Goal: Use online tool/utility: Utilize a website feature to perform a specific function

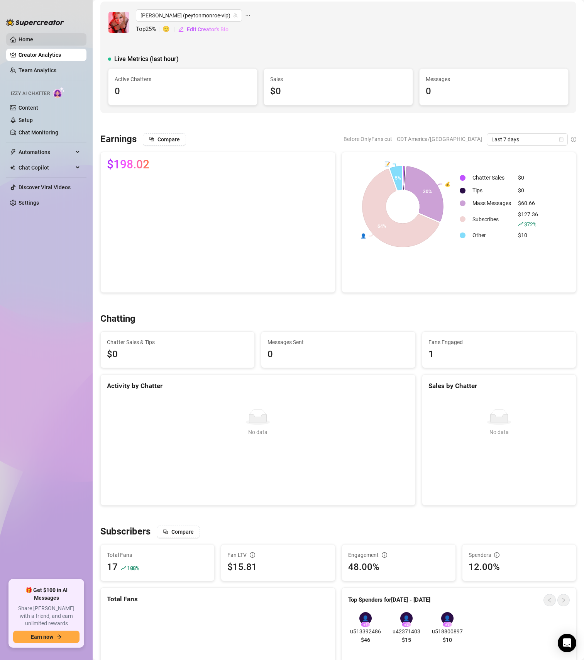
click at [33, 42] on link "Home" at bounding box center [26, 39] width 15 height 6
click at [33, 41] on link "Home" at bounding box center [26, 39] width 15 height 6
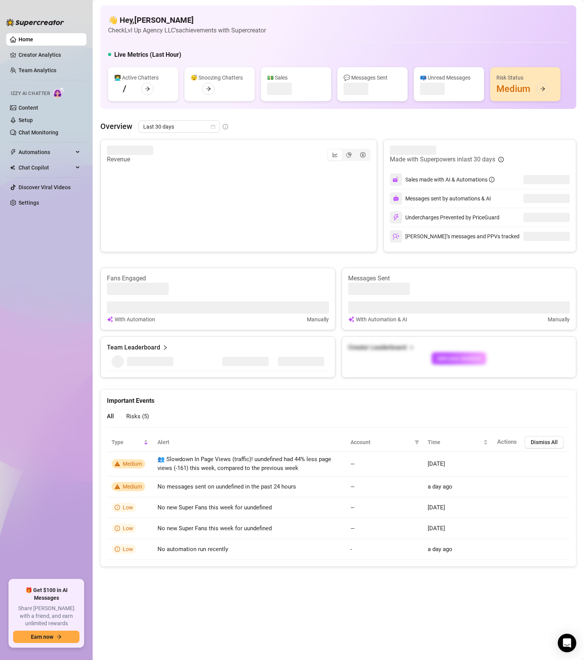
click at [33, 41] on link "Home" at bounding box center [26, 39] width 15 height 6
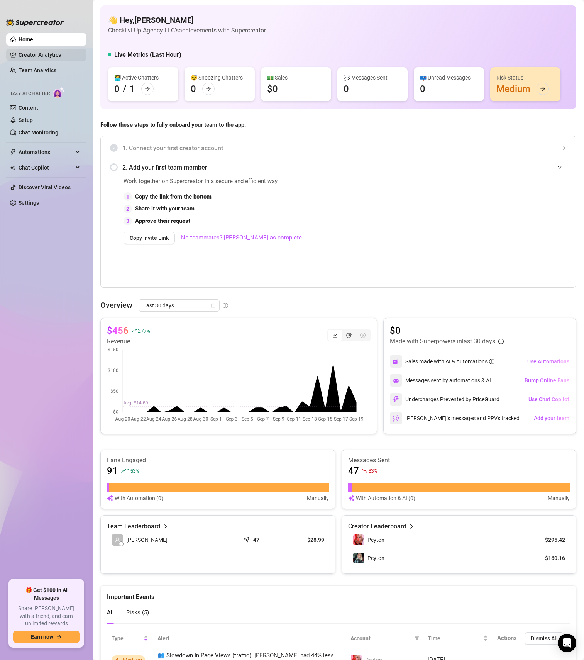
click at [23, 54] on link "Creator Analytics" at bounding box center [50, 55] width 62 height 12
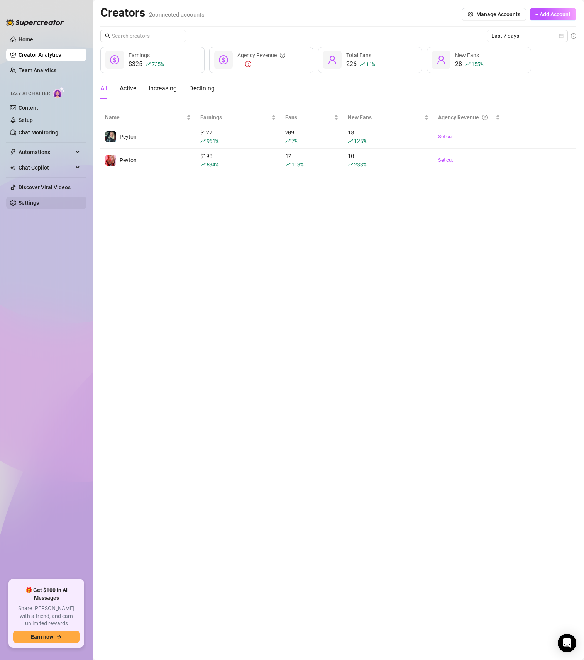
click at [36, 203] on link "Settings" at bounding box center [29, 203] width 20 height 6
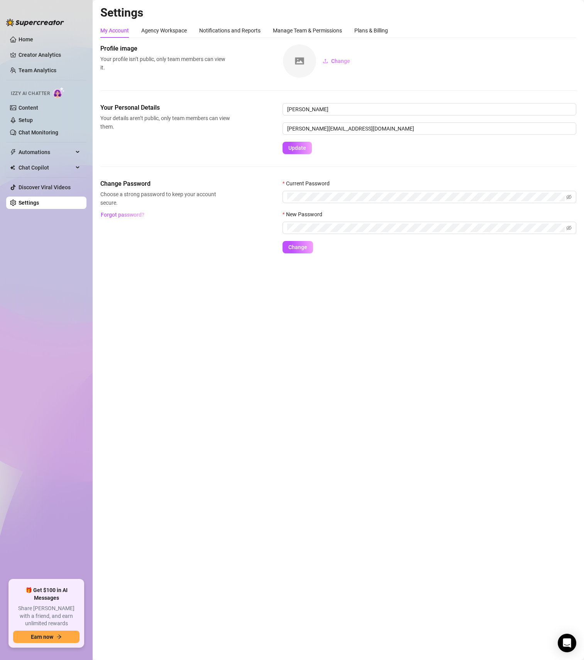
click at [305, 36] on div "Manage Team & Permissions" at bounding box center [307, 30] width 69 height 15
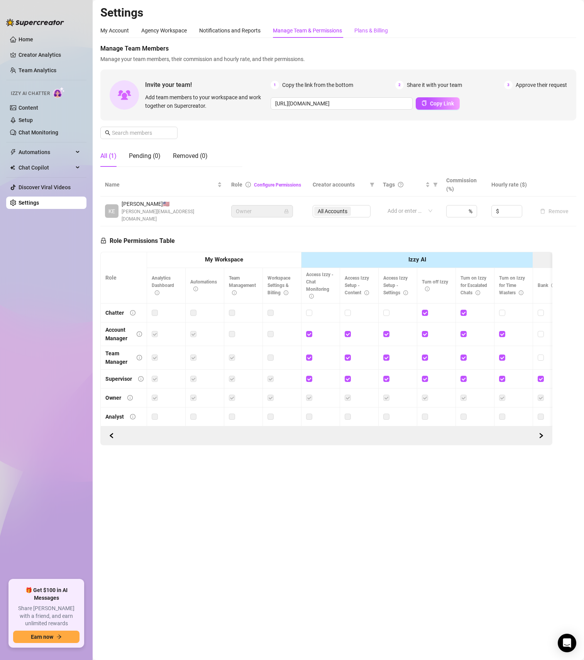
click at [363, 33] on div "Plans & Billing" at bounding box center [372, 30] width 34 height 8
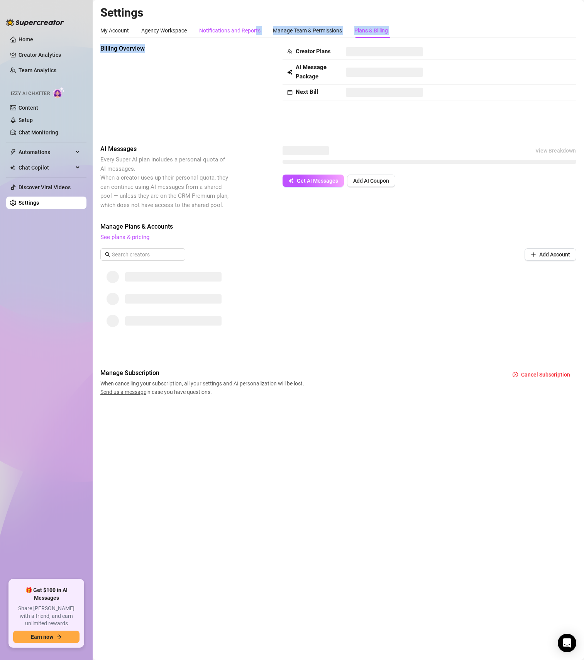
drag, startPoint x: 257, startPoint y: 32, endPoint x: 221, endPoint y: 127, distance: 101.8
click at [221, 127] on div "My Account Agency Workspace Notifications and Reports Manage Team & Permissions…" at bounding box center [338, 209] width 476 height 373
click at [203, 181] on span "Every Super AI plan includes a personal quota of AI messages. When a creator us…" at bounding box center [164, 182] width 128 height 53
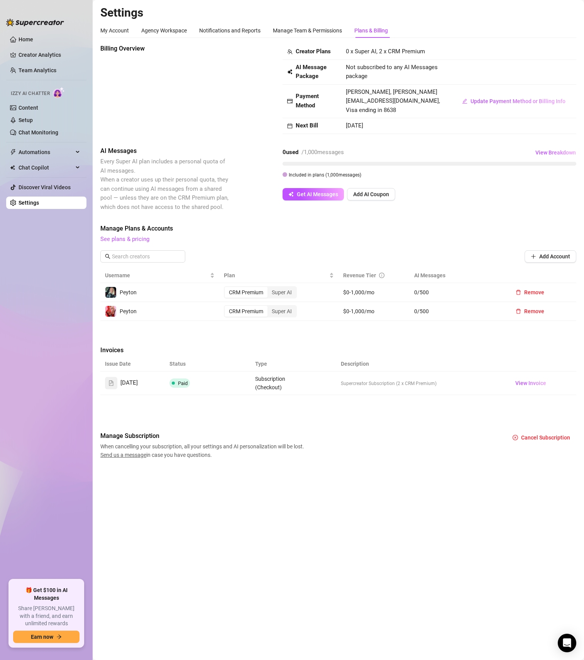
click at [301, 339] on div "Billing Overview Creator Plans 0 x Super AI, 2 x CRM Premium AI Message Package…" at bounding box center [338, 251] width 476 height 415
click at [212, 230] on span "Manage Plans & Accounts" at bounding box center [338, 228] width 476 height 9
click at [40, 184] on link "Discover Viral Videos" at bounding box center [45, 187] width 52 height 6
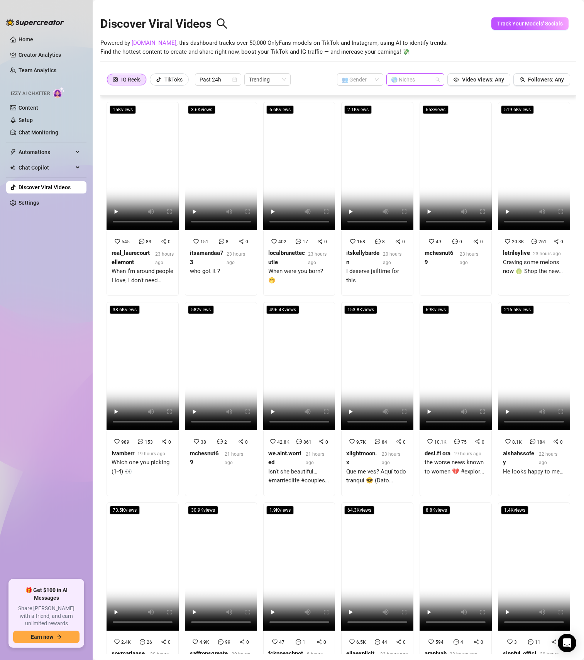
click at [419, 80] on div at bounding box center [411, 79] width 47 height 11
click at [443, 58] on div "Discover Viral Videos Powered by [DOMAIN_NAME] , this dashboard tracks over 50,…" at bounding box center [338, 38] width 476 height 66
click at [153, 189] on video at bounding box center [143, 166] width 72 height 128
click at [154, 77] on label "TikToks" at bounding box center [169, 79] width 39 height 12
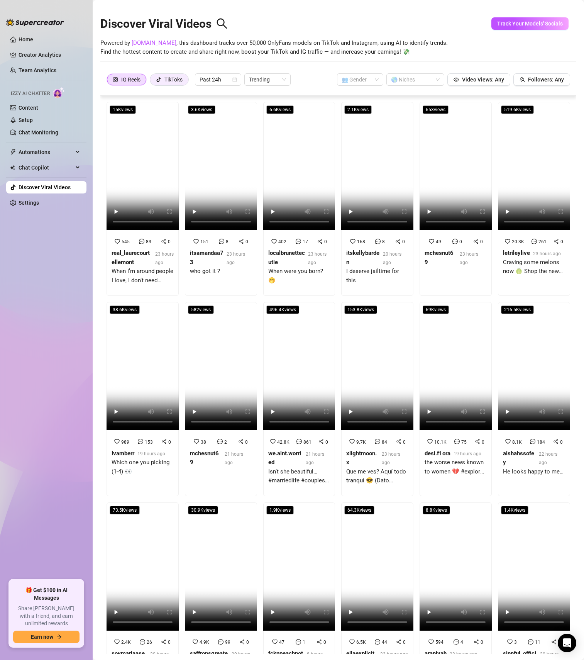
click at [152, 81] on input "TikToks" at bounding box center [152, 81] width 0 height 0
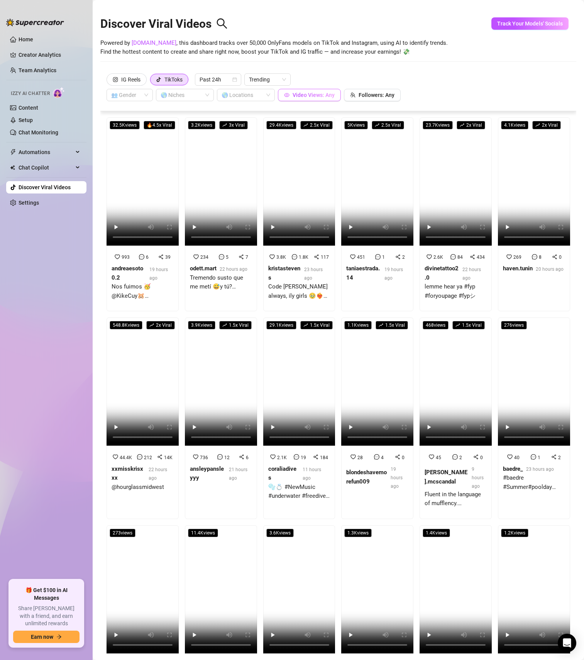
click at [335, 99] on button "Video Views: Any" at bounding box center [309, 95] width 63 height 12
drag, startPoint x: 290, startPoint y: 71, endPoint x: 254, endPoint y: 69, distance: 36.4
click at [254, 69] on div "0 to 100000000" at bounding box center [309, 70] width 110 height 19
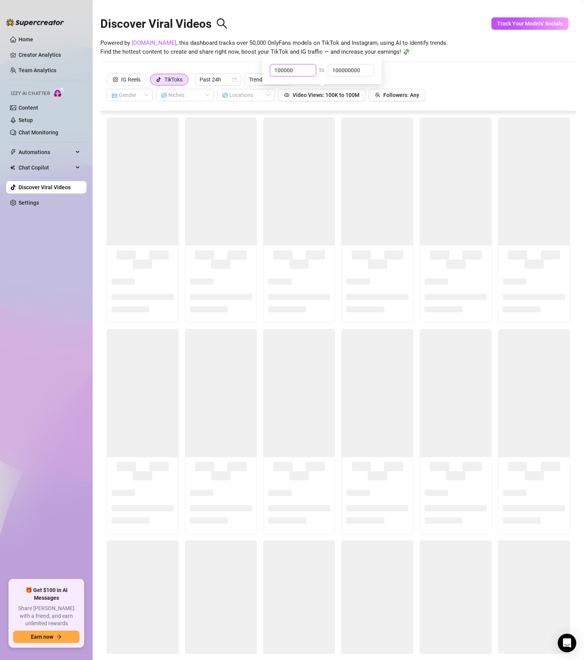
type input "100000"
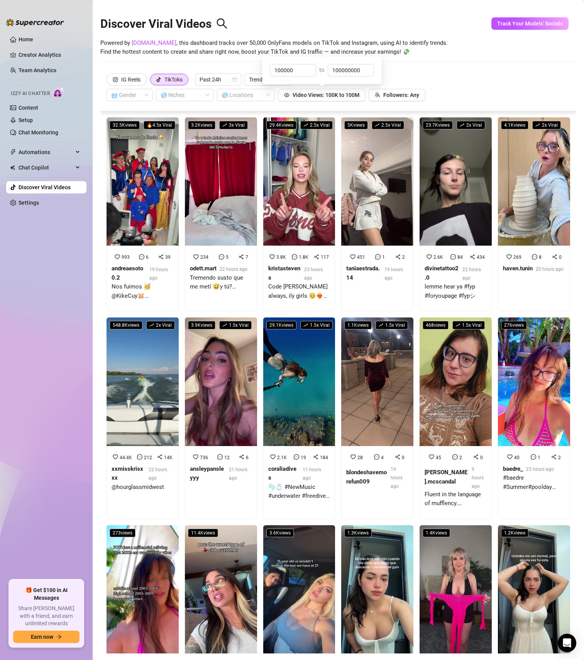
click at [470, 77] on div "IG Reels TikToks Past 24h Trending 👥 Gender 🌎 Niches 🌎 Locations Video Views: 1…" at bounding box center [339, 87] width 464 height 28
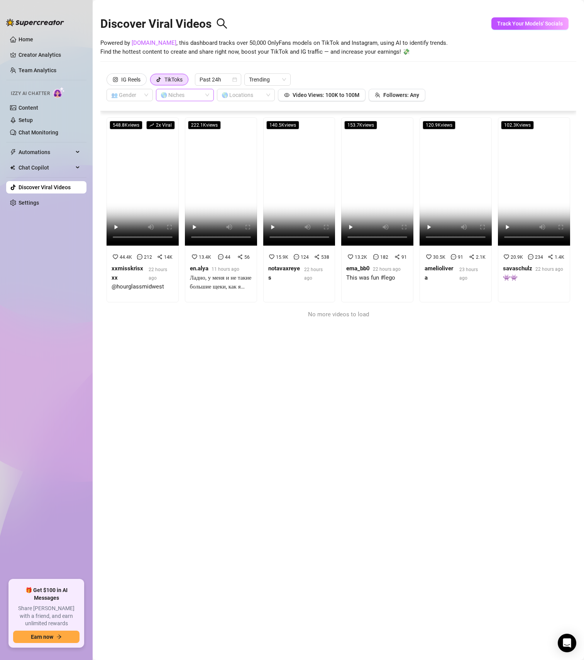
click at [197, 95] on div at bounding box center [181, 95] width 47 height 11
click at [188, 147] on div "MILF" at bounding box center [185, 148] width 46 height 8
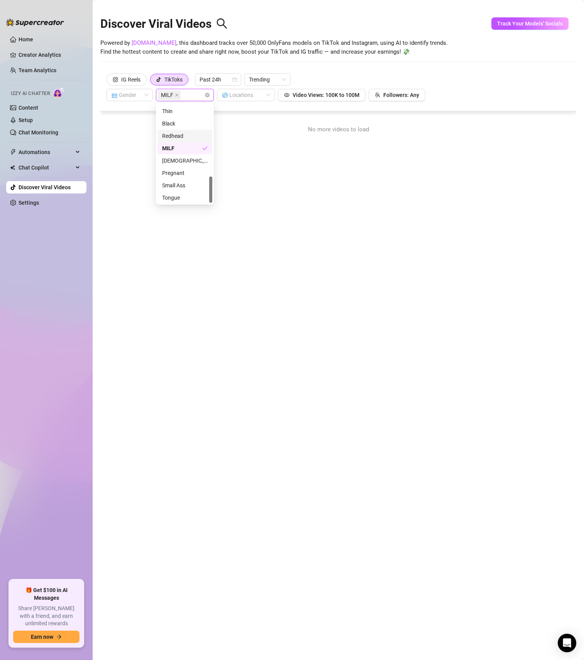
click at [470, 82] on div "IG Reels TikToks Past 24h Trending 👥 Gender MILF 🌎 Locations Video Views: 100K …" at bounding box center [339, 87] width 464 height 28
click at [171, 97] on span "MILF" at bounding box center [167, 95] width 12 height 8
click at [175, 93] on icon "close" at bounding box center [177, 95] width 4 height 4
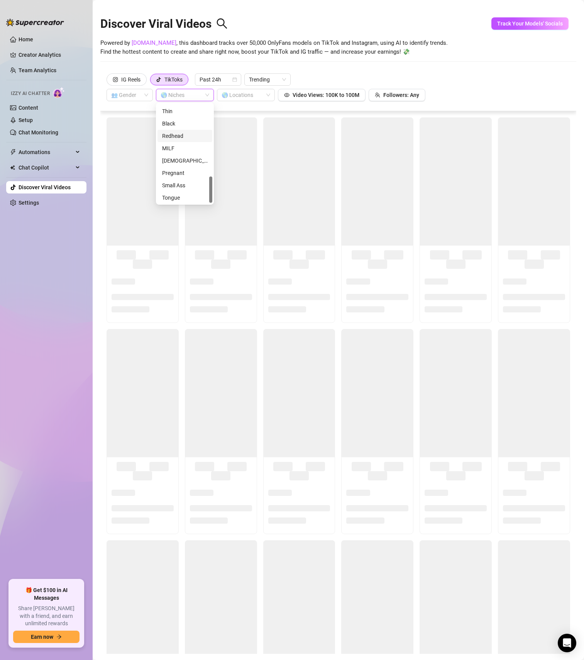
click at [187, 93] on div at bounding box center [181, 95] width 47 height 11
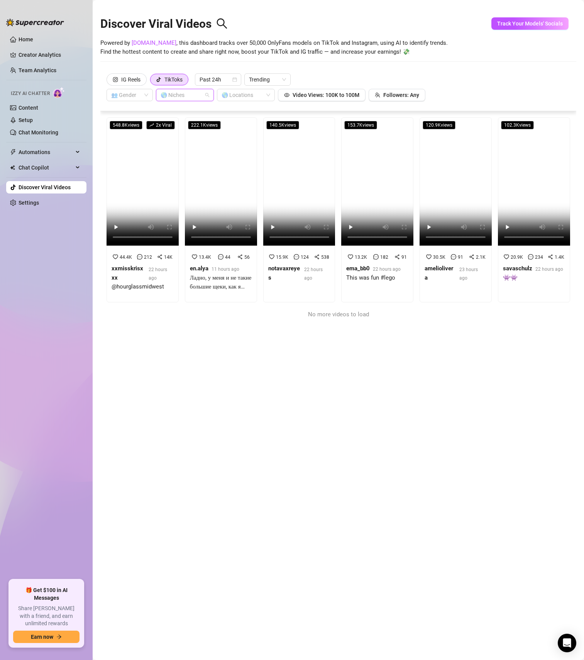
click at [190, 98] on div at bounding box center [181, 95] width 47 height 11
click at [185, 137] on div "Tattoos" at bounding box center [185, 137] width 46 height 8
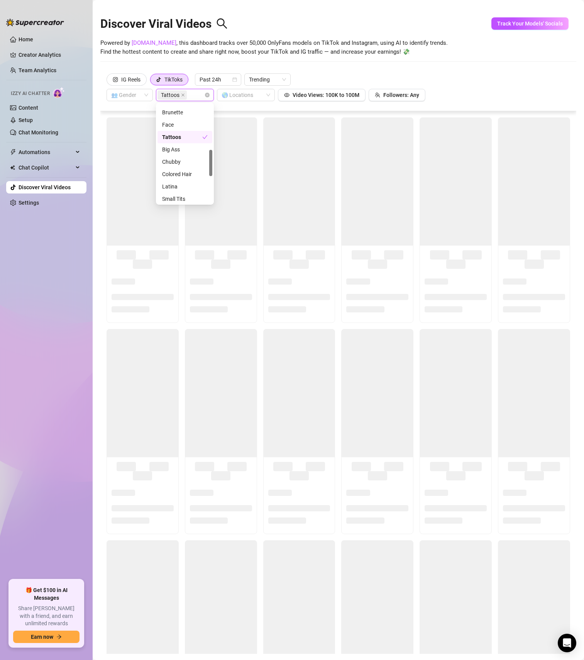
click at [469, 79] on div "IG Reels TikToks Past 24h Trending 👥 Gender Tattoos 🌎 Locations Video Views: 10…" at bounding box center [339, 87] width 464 height 28
click at [131, 79] on div "IG Reels" at bounding box center [130, 80] width 19 height 12
click at [109, 81] on input "IG Reels" at bounding box center [109, 81] width 0 height 0
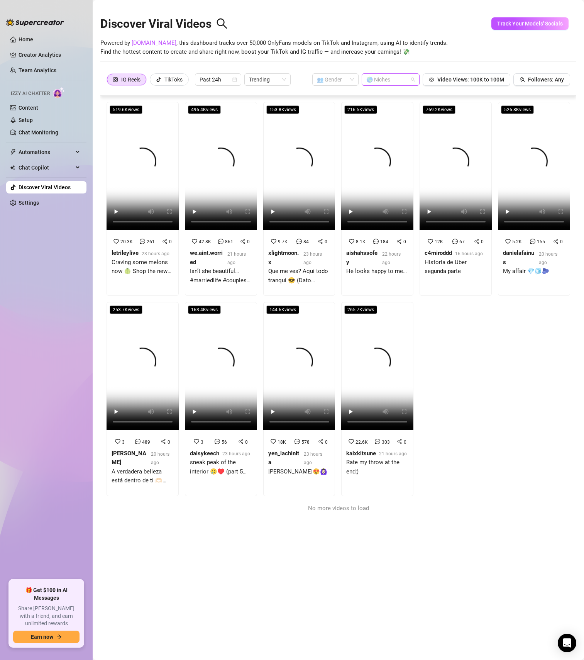
click at [407, 76] on div "🌎 Niches" at bounding box center [391, 79] width 58 height 12
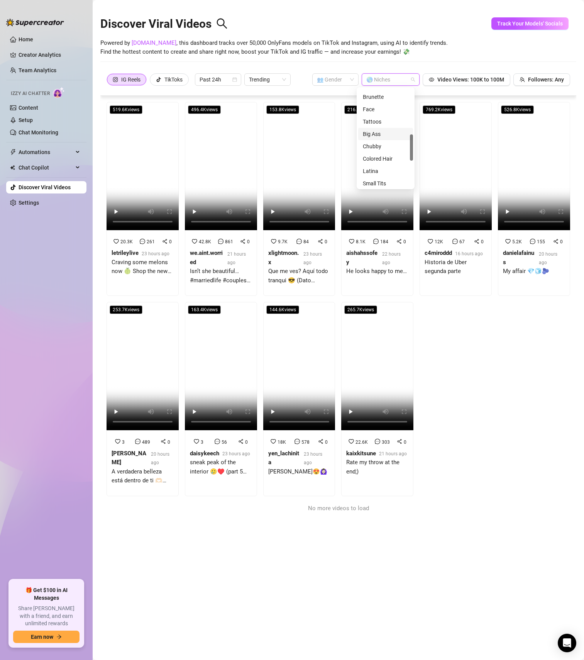
click at [385, 137] on div "Big Ass" at bounding box center [386, 134] width 46 height 8
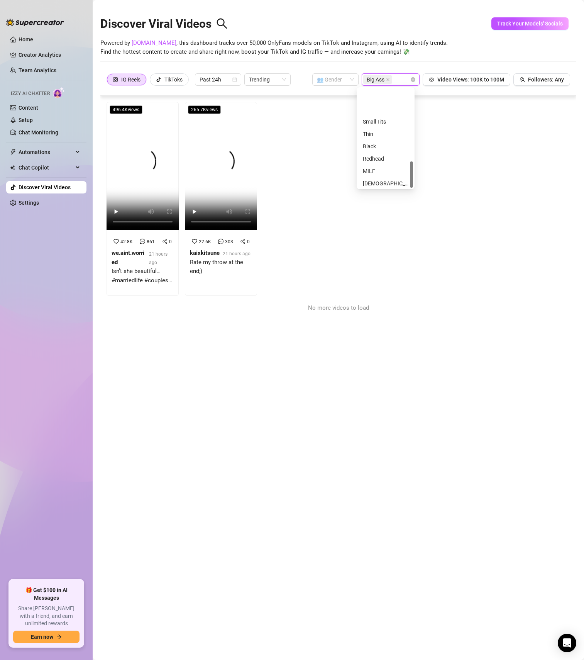
scroll to position [271, 0]
click at [380, 132] on div "MILF" at bounding box center [386, 132] width 46 height 8
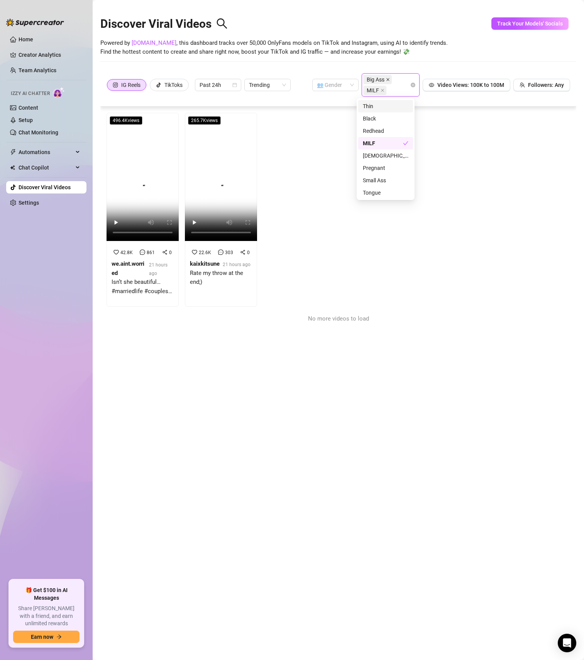
click at [386, 78] on icon "close" at bounding box center [388, 80] width 4 height 4
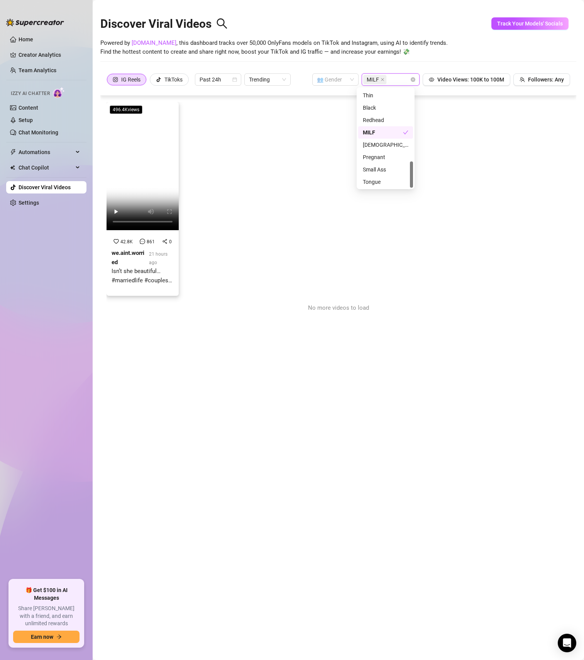
click at [125, 184] on video at bounding box center [143, 166] width 72 height 128
click at [44, 166] on span "Chat Copilot" at bounding box center [46, 167] width 55 height 12
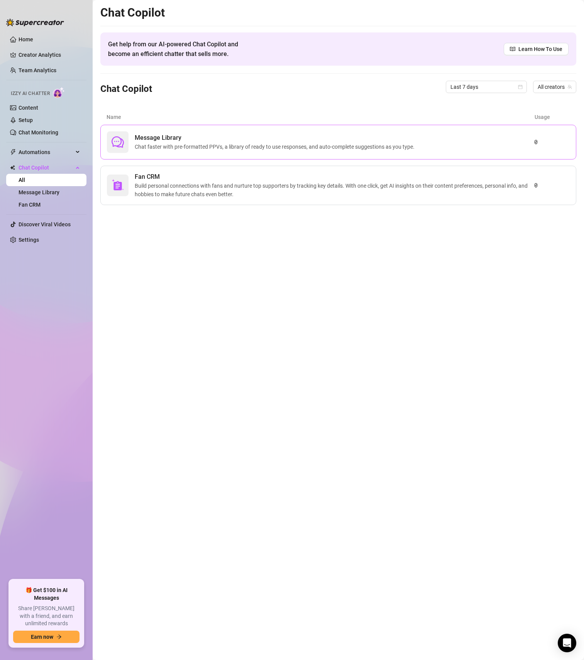
click at [184, 143] on span "Chat faster with pre-formatted PPVs, a library of ready to use responses, and a…" at bounding box center [276, 147] width 283 height 8
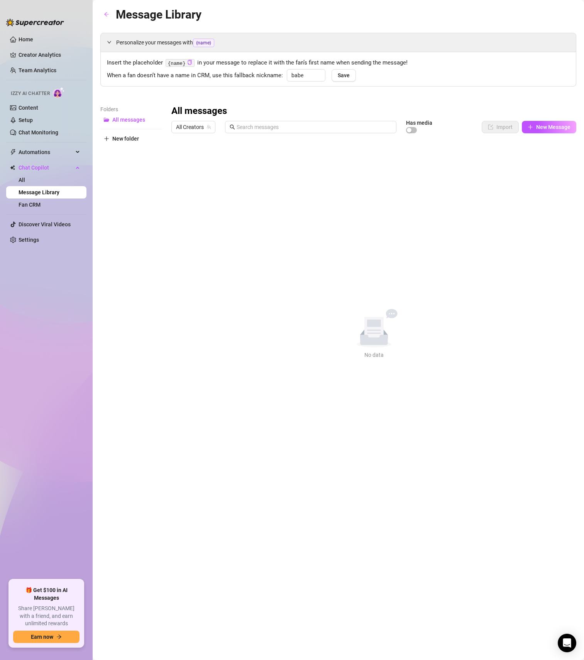
click at [431, 208] on div "All messages All Creators Has media Import New Message Title Text Media $ AI Pr…" at bounding box center [373, 232] width 405 height 254
click at [309, 73] on input "babe" at bounding box center [306, 75] width 39 height 12
click at [282, 165] on div "All messages All Creators Has media Import New Message Title Text Media $ AI Pr…" at bounding box center [373, 232] width 405 height 254
click at [253, 309] on div "No data No data" at bounding box center [373, 334] width 405 height 50
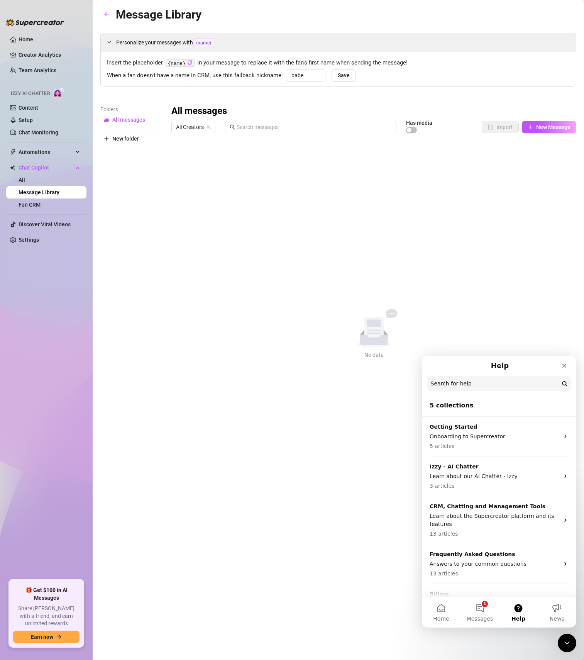
click at [569, 370] on div "Close" at bounding box center [565, 366] width 14 height 14
